Goal: Task Accomplishment & Management: Manage account settings

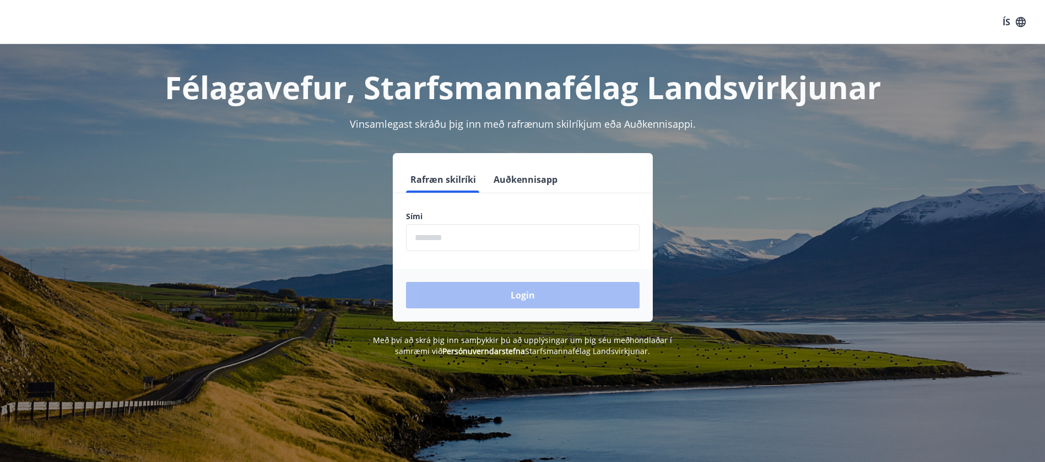
click at [440, 242] on input "phone" at bounding box center [522, 237] width 233 height 27
type input "********"
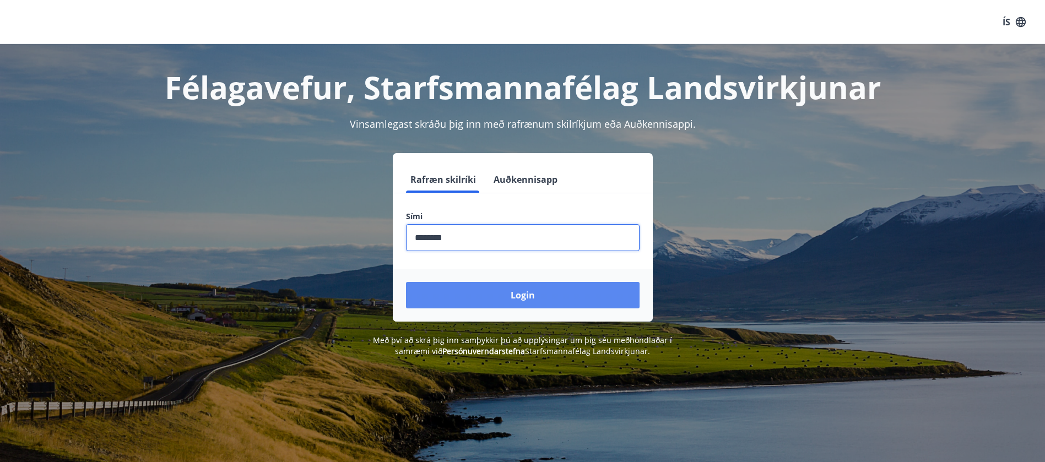
click at [507, 296] on button "Login" at bounding box center [522, 295] width 233 height 26
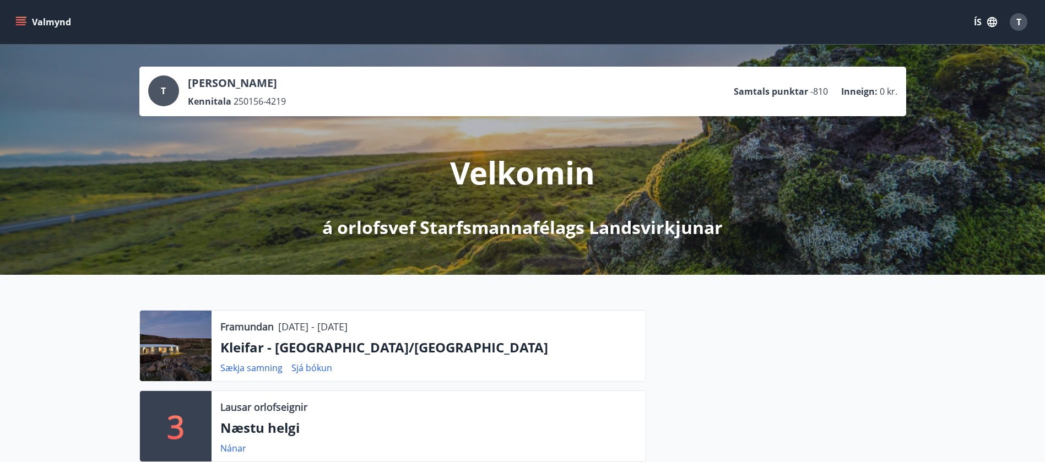
click at [25, 19] on icon "menu" at bounding box center [20, 22] width 11 height 11
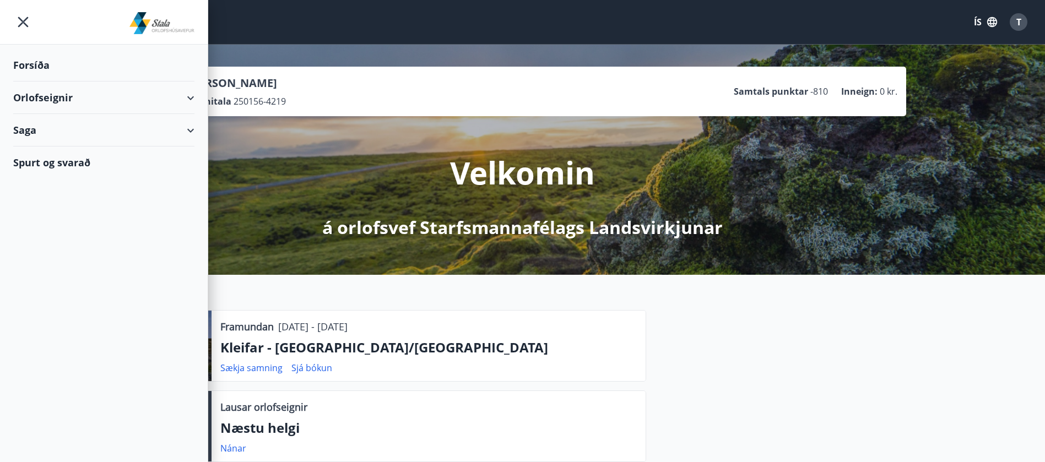
click at [189, 98] on div "Orlofseignir" at bounding box center [103, 98] width 181 height 32
click at [88, 146] on div "Bókunardagatal" at bounding box center [104, 148] width 164 height 23
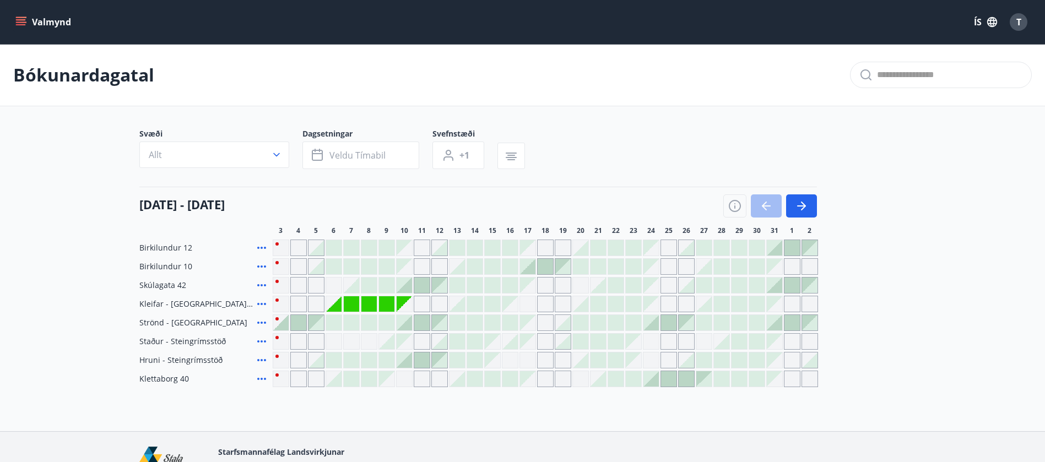
click at [1020, 26] on span "T" at bounding box center [1018, 22] width 5 height 12
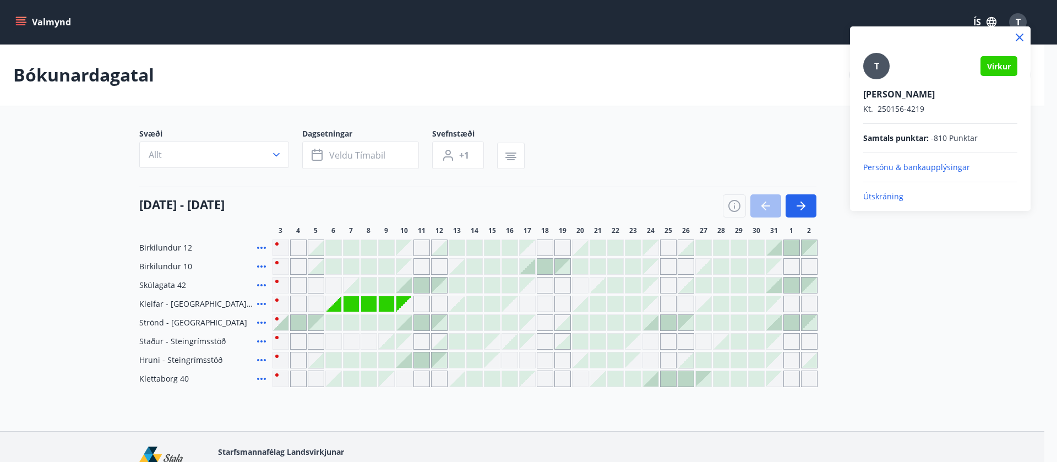
click at [882, 199] on p "Útskráning" at bounding box center [941, 196] width 154 height 11
